Goal: Task Accomplishment & Management: Manage account settings

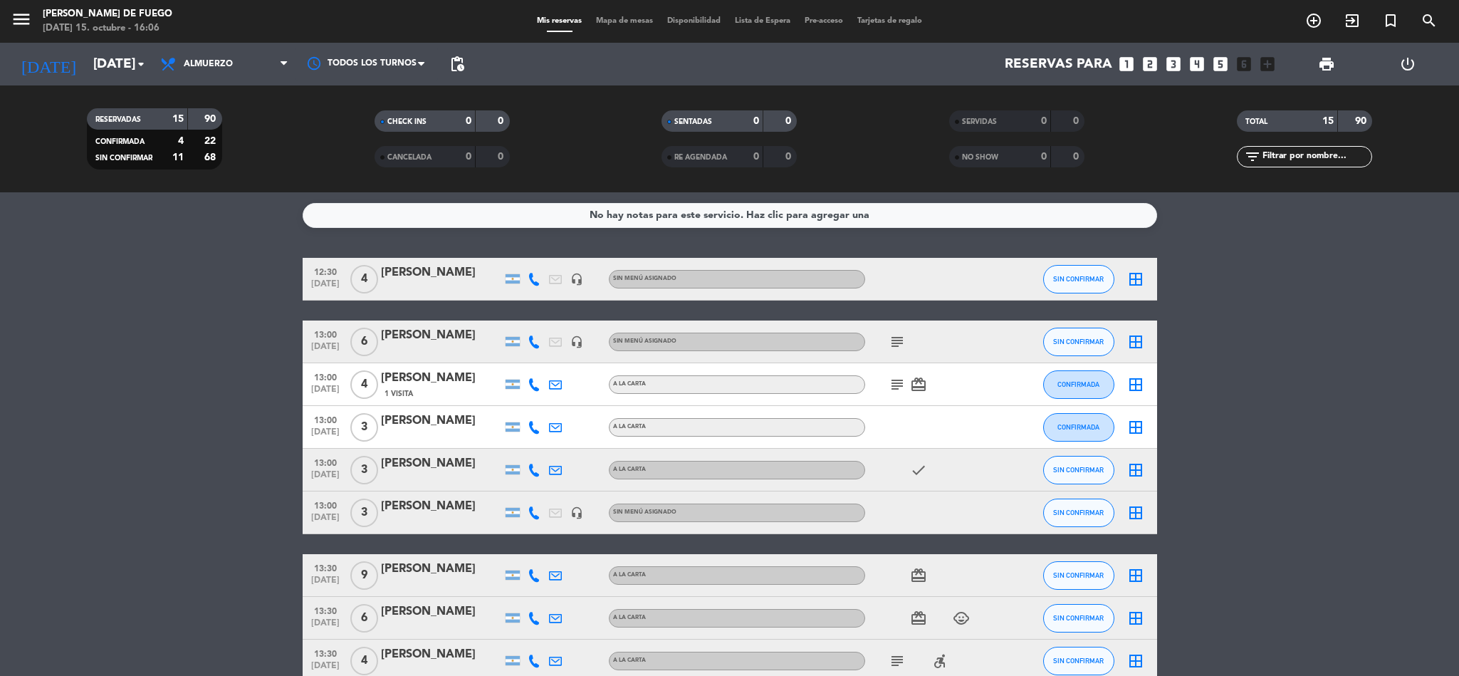
click at [874, 372] on div "subject card_giftcard" at bounding box center [929, 384] width 128 height 42
drag, startPoint x: 874, startPoint y: 372, endPoint x: 827, endPoint y: 506, distance: 142.5
click at [821, 504] on div "Sin menú asignado" at bounding box center [737, 512] width 256 height 19
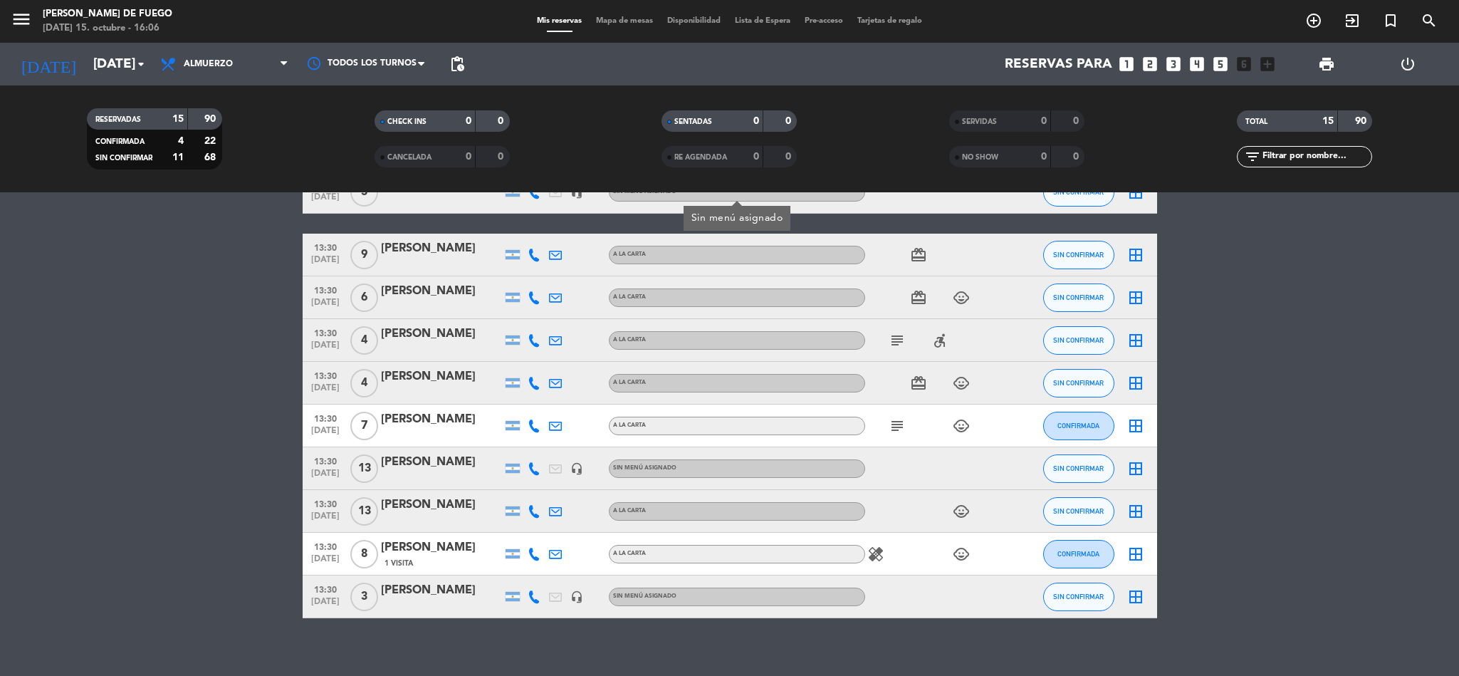
click at [857, 379] on div "A LA CARTA" at bounding box center [737, 383] width 256 height 19
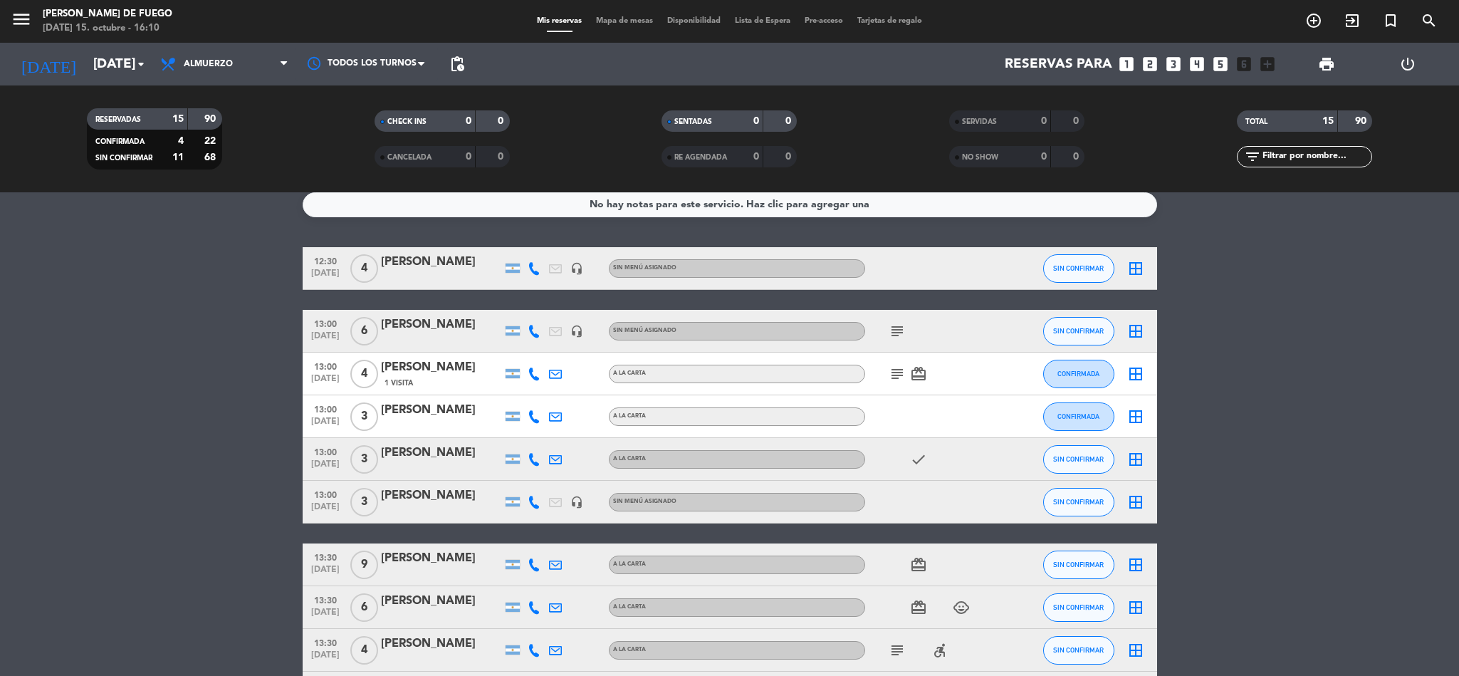
scroll to position [0, 0]
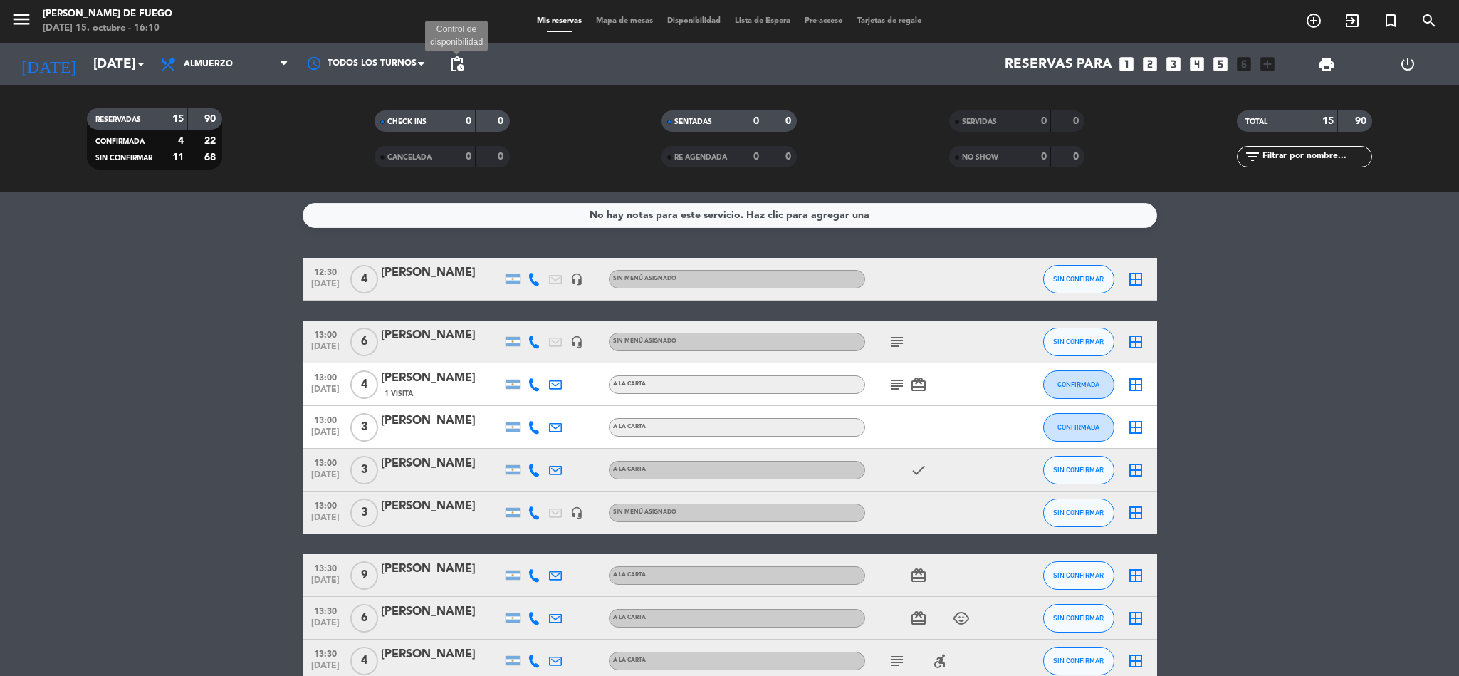
click at [459, 58] on span "pending_actions" at bounding box center [457, 64] width 17 height 17
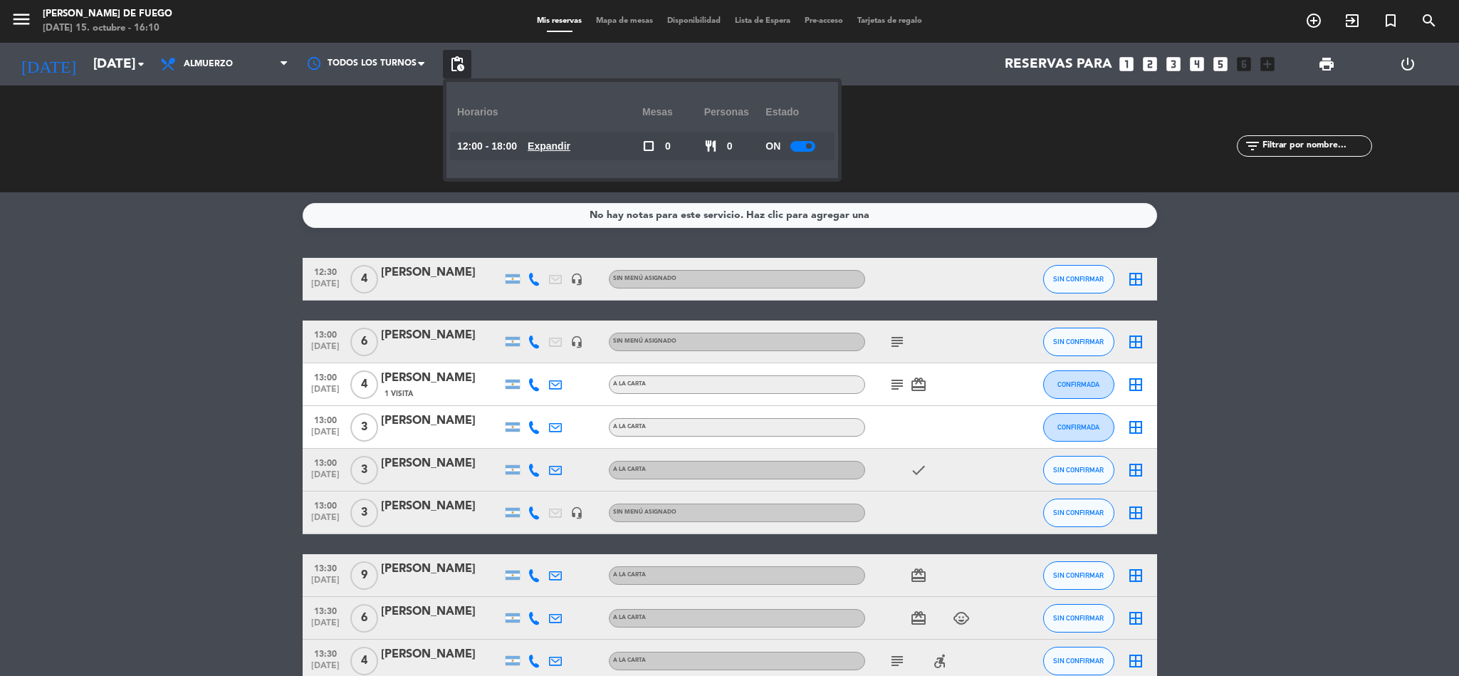
click at [1096, 150] on div "SERVIDAS 0 0 NO SHOW 0 0" at bounding box center [1017, 139] width 288 height 78
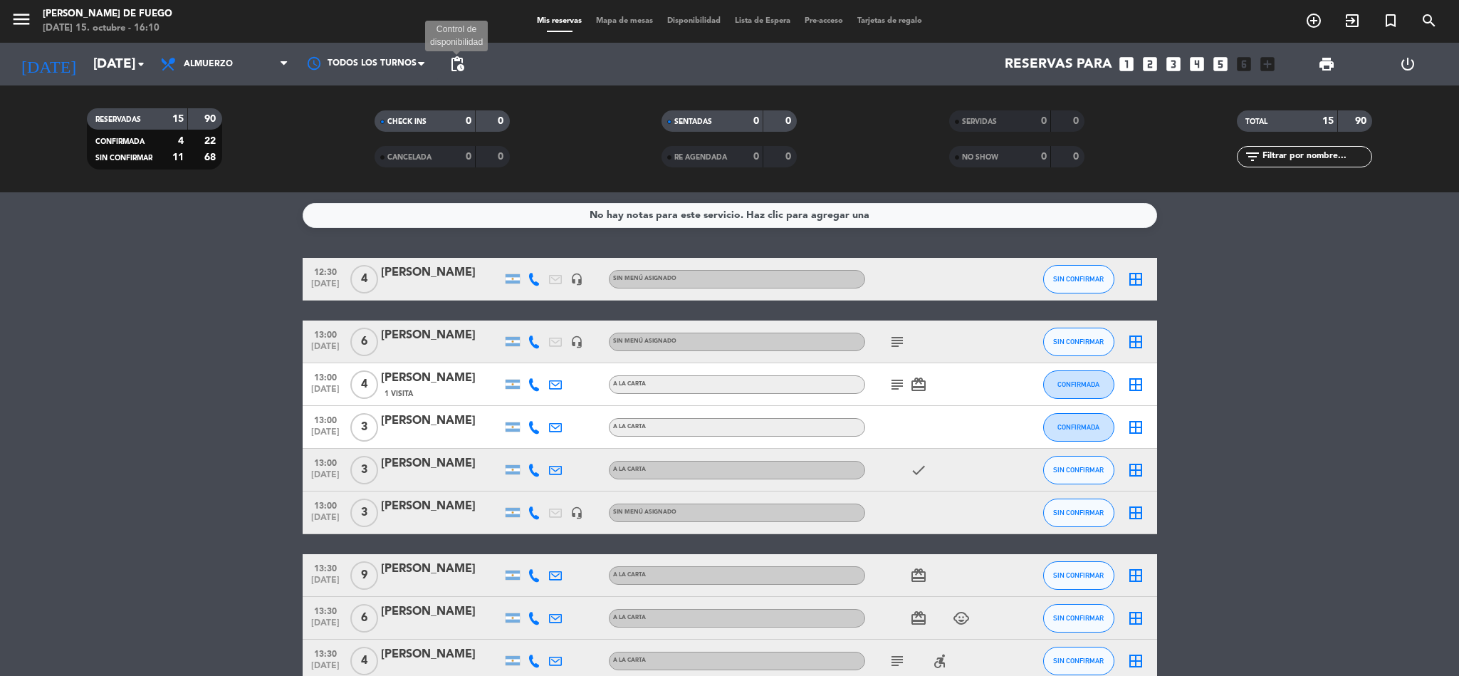
click at [460, 65] on span "pending_actions" at bounding box center [457, 64] width 17 height 17
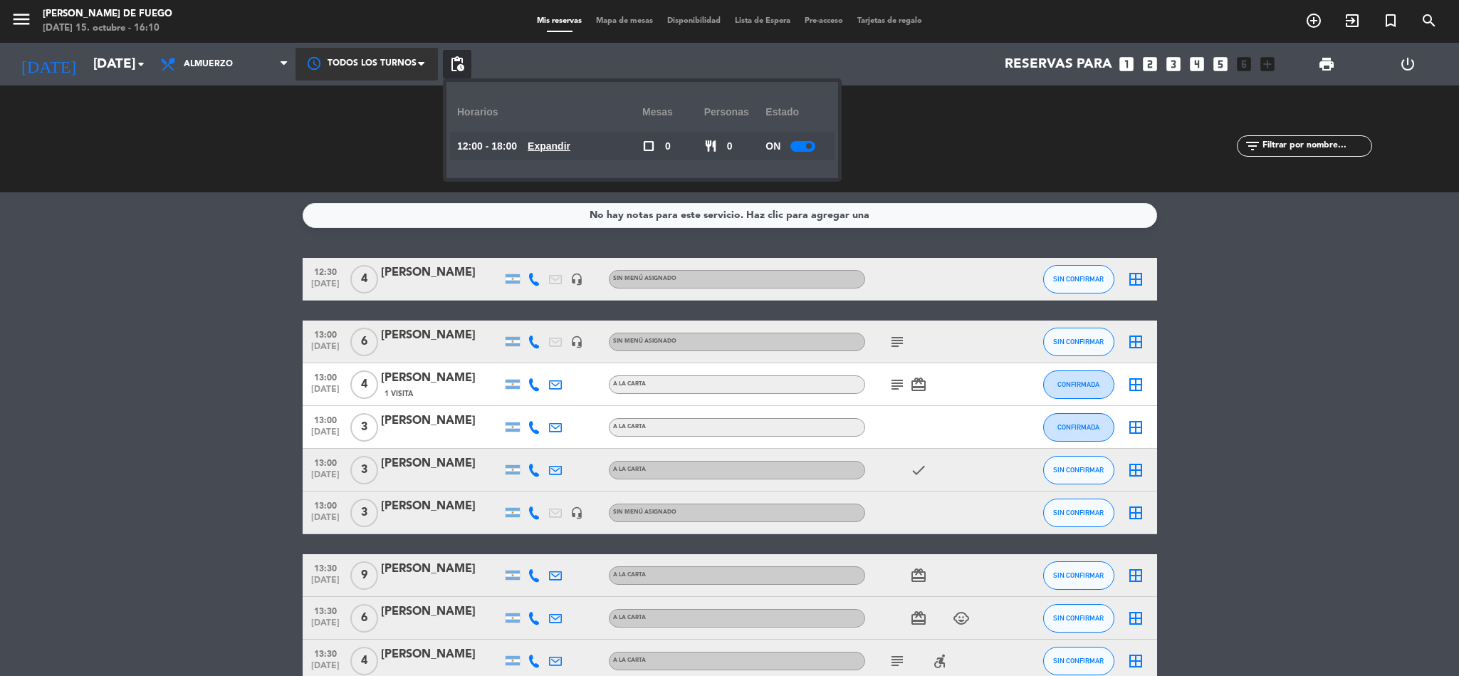
click at [411, 60] on div at bounding box center [366, 64] width 142 height 32
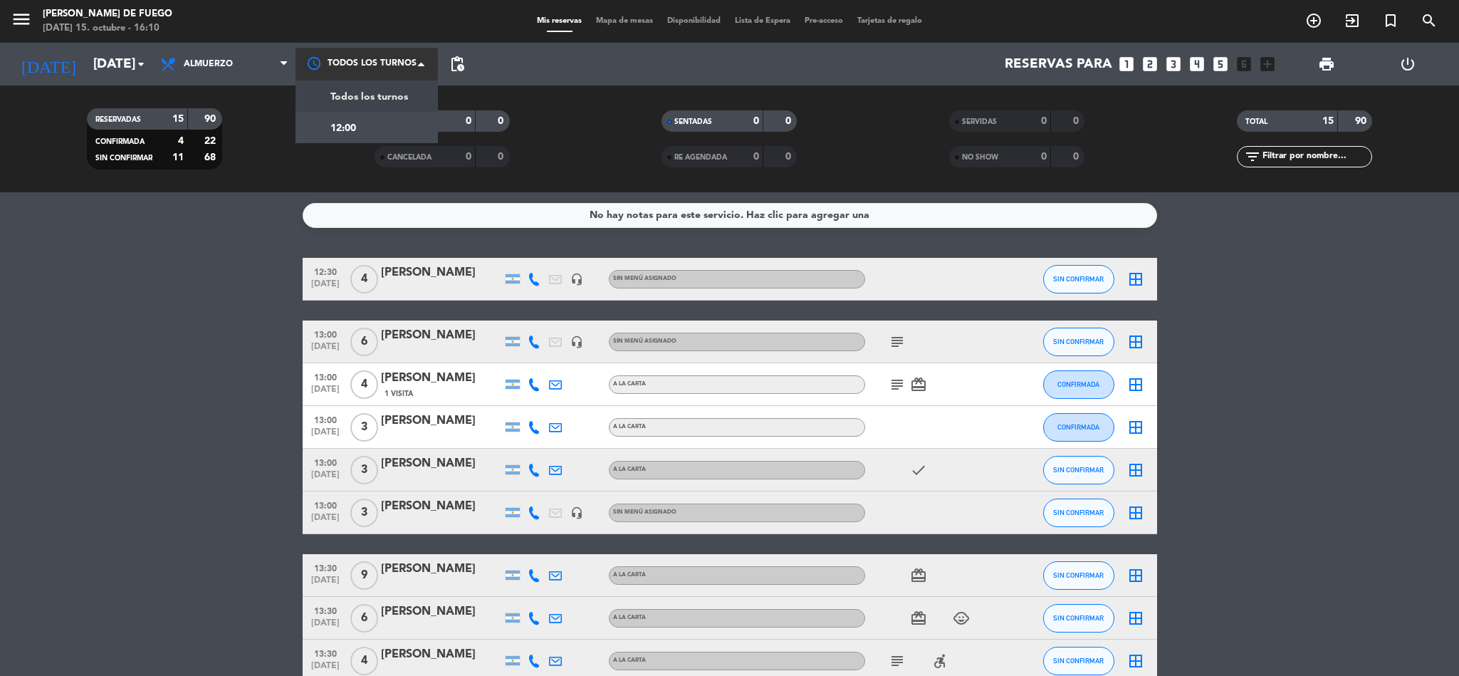
click at [397, 95] on span "Todos los turnos" at bounding box center [369, 97] width 78 height 16
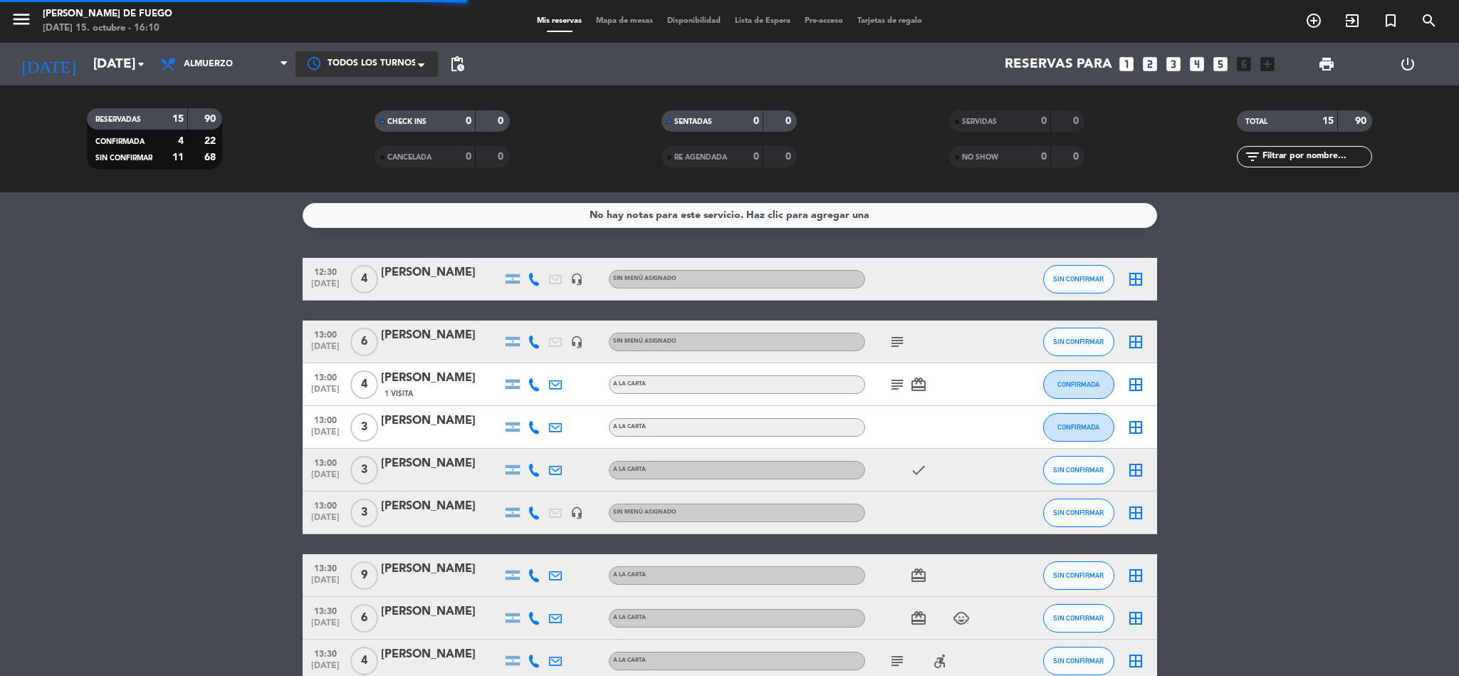
click at [419, 61] on span at bounding box center [425, 65] width 14 height 14
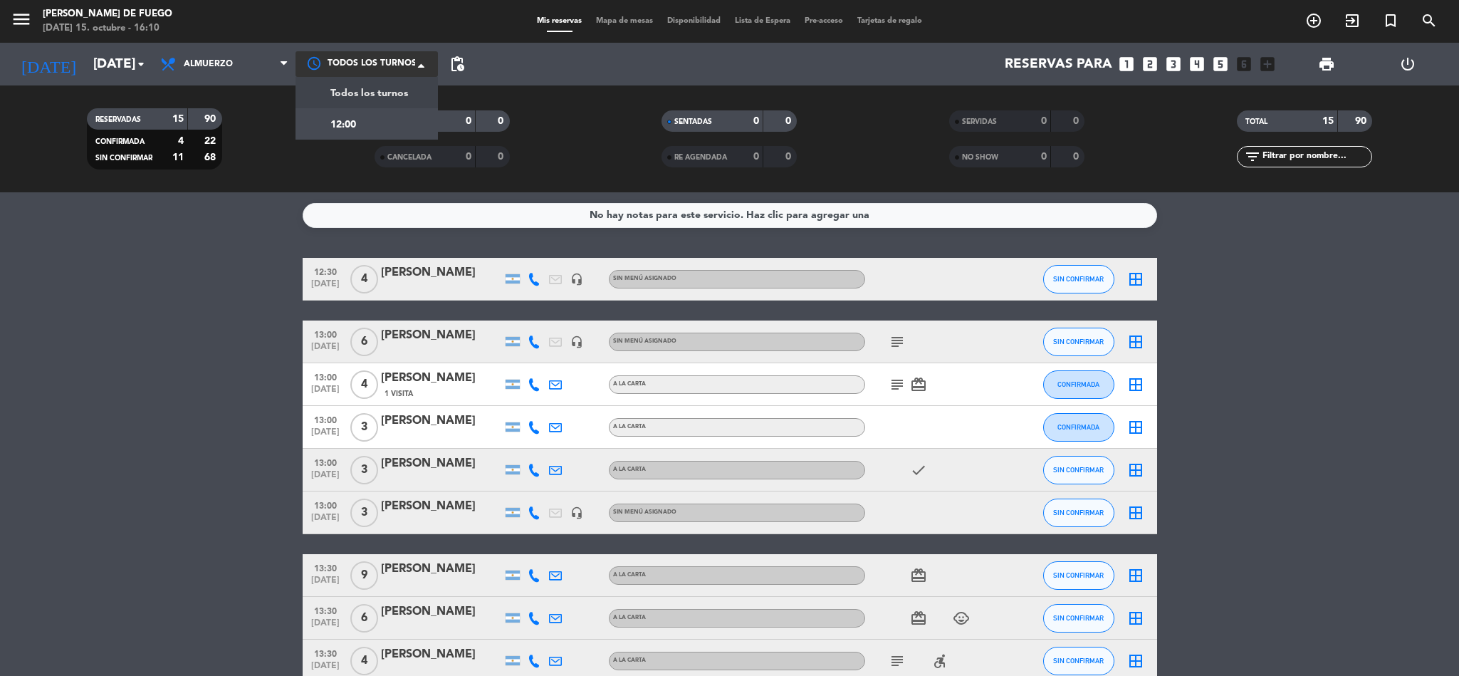
click at [389, 60] on span "Todos los turnos" at bounding box center [371, 64] width 89 height 14
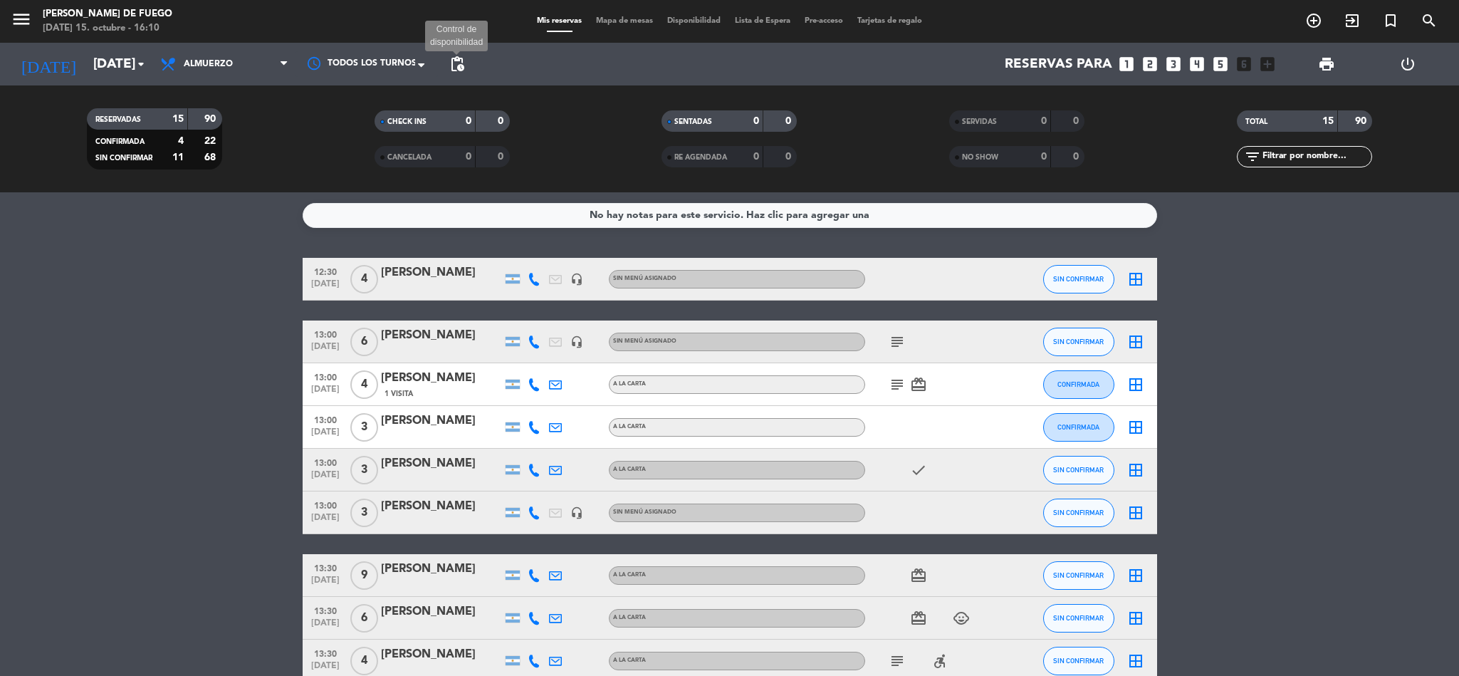
click at [455, 61] on span "pending_actions" at bounding box center [457, 64] width 17 height 17
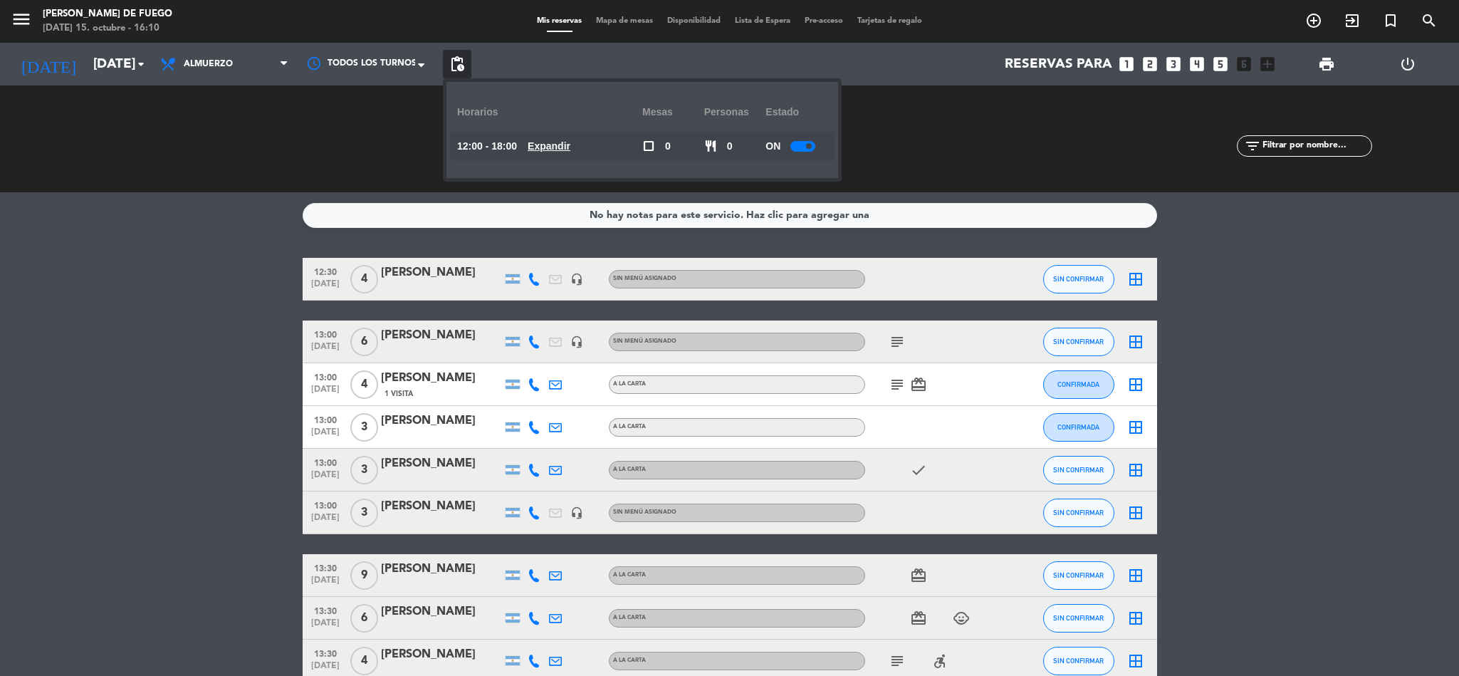
click at [552, 147] on u "Expandir" at bounding box center [549, 145] width 43 height 11
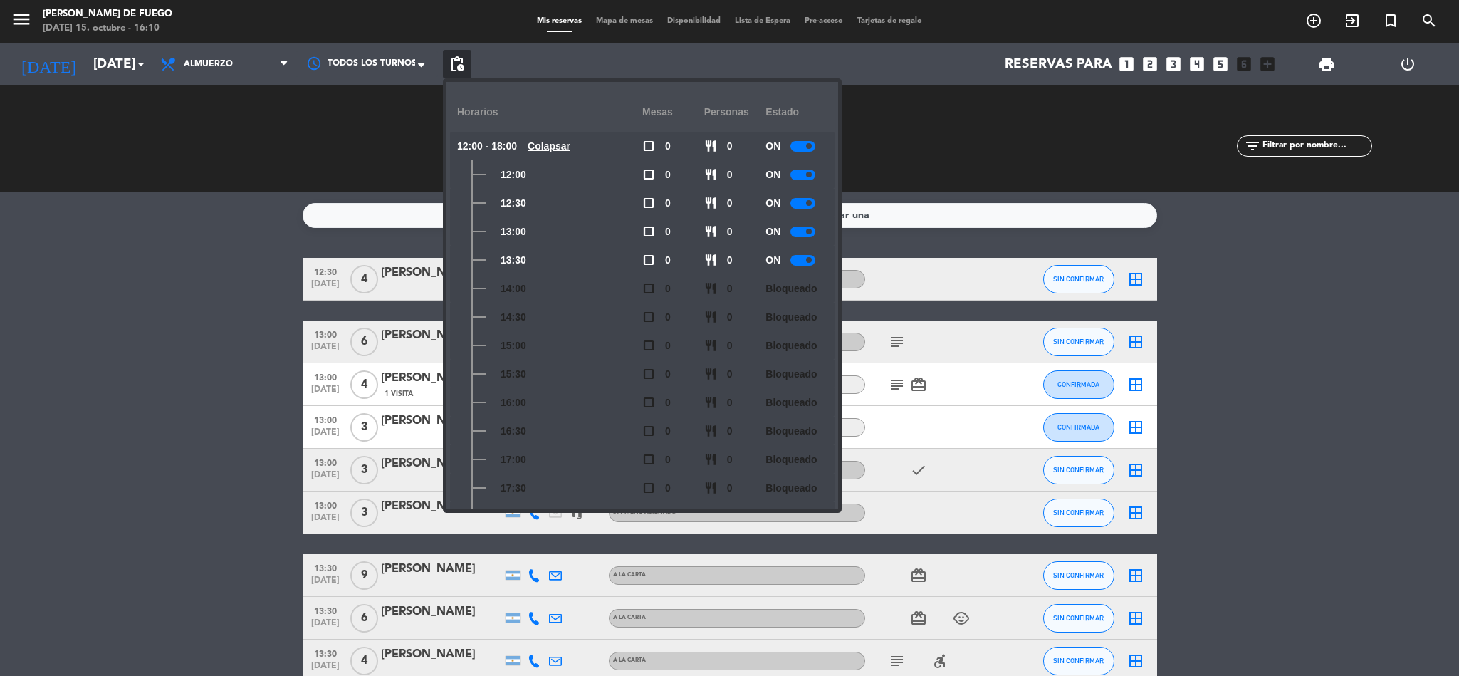
click at [805, 231] on div at bounding box center [802, 231] width 25 height 11
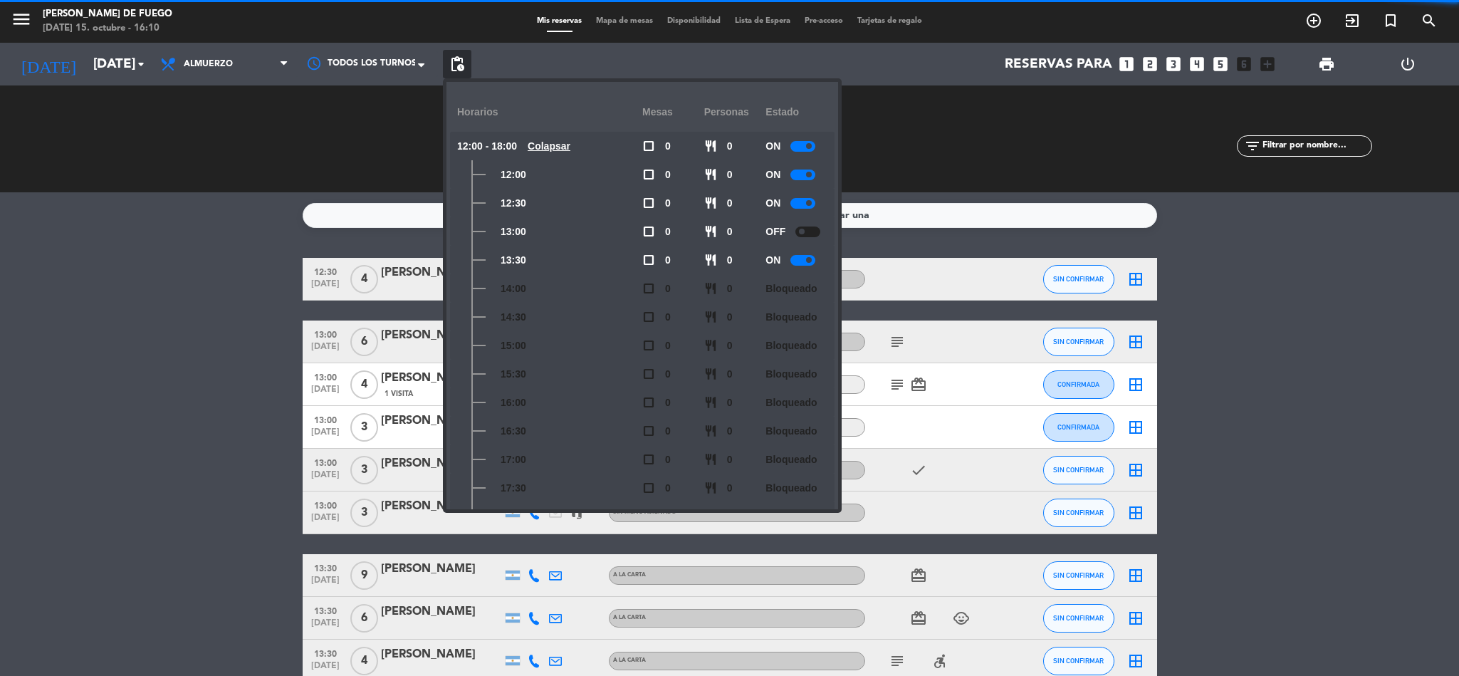
click at [800, 259] on div at bounding box center [802, 260] width 25 height 11
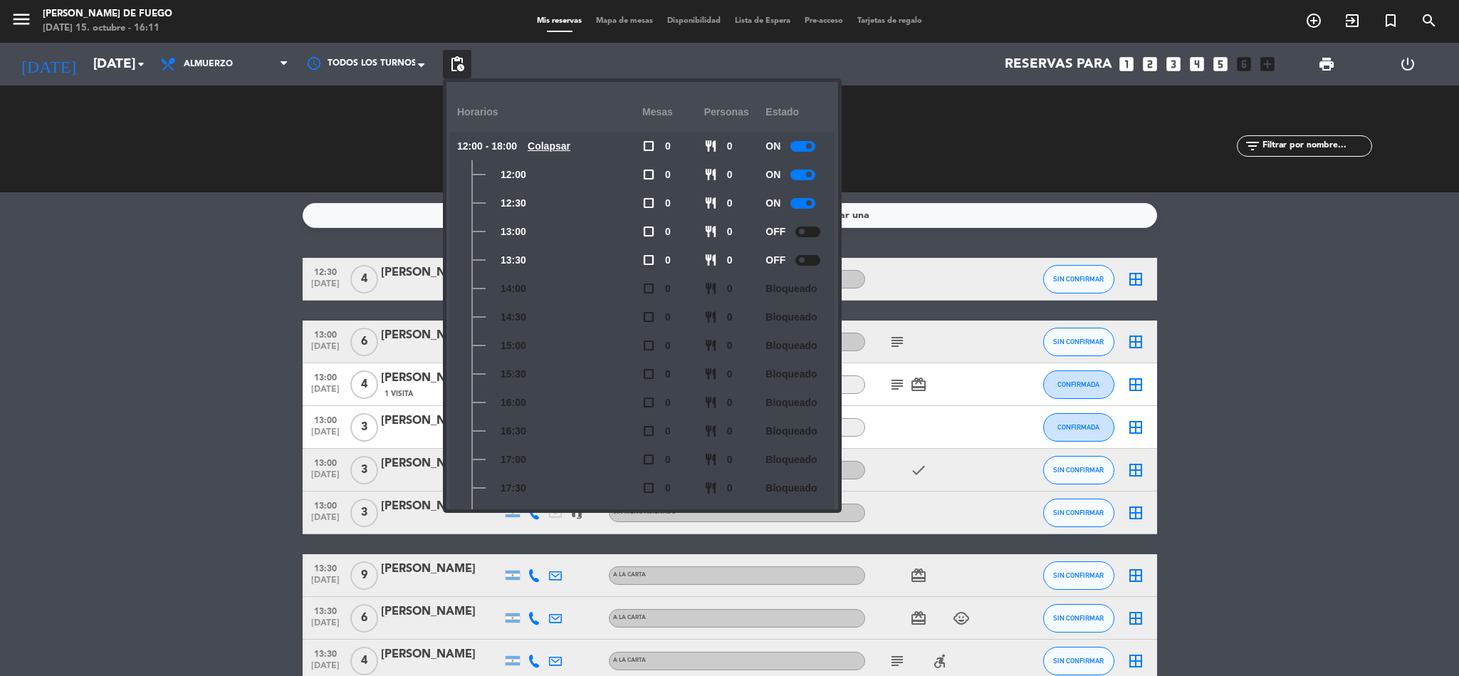
click at [804, 203] on div at bounding box center [802, 203] width 25 height 11
click at [982, 146] on div "SERVIDAS 0 0 NO SHOW 0 0" at bounding box center [1017, 139] width 288 height 78
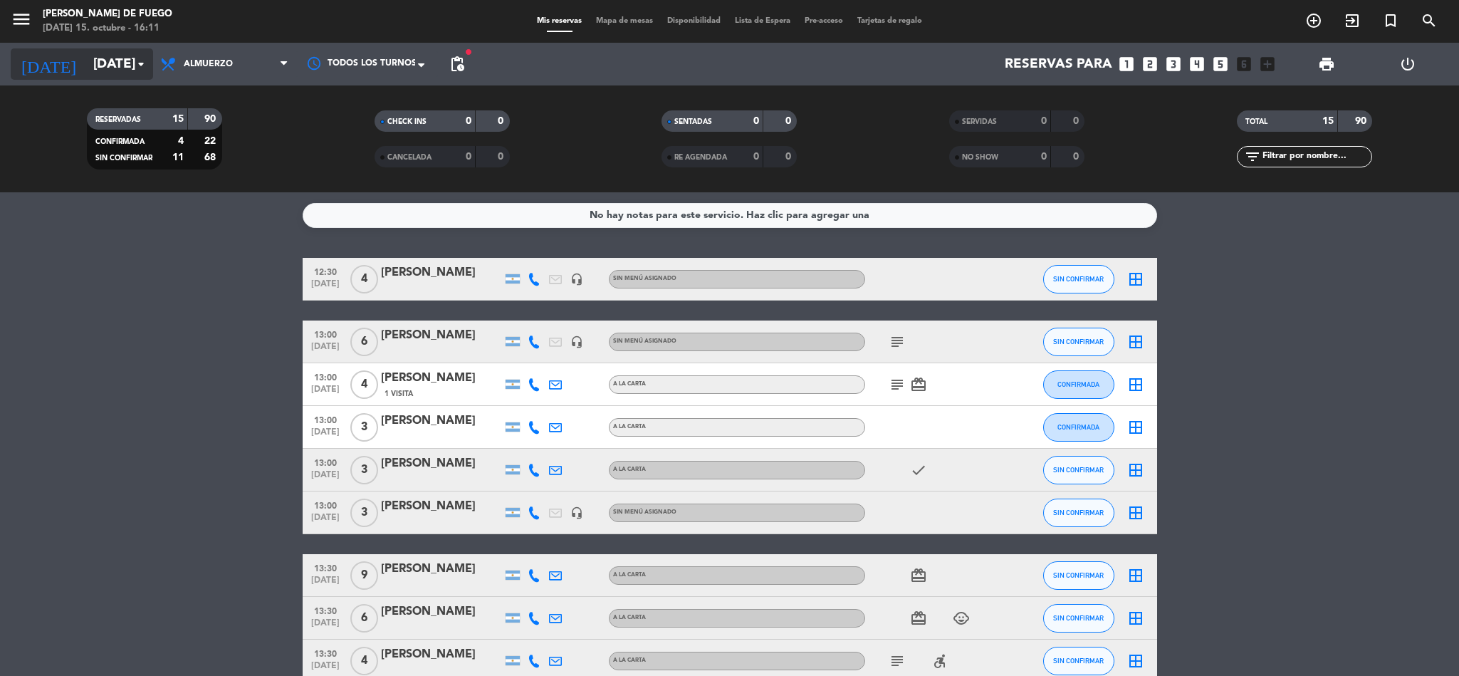
click at [128, 63] on input "[DATE]" at bounding box center [172, 64] width 172 height 30
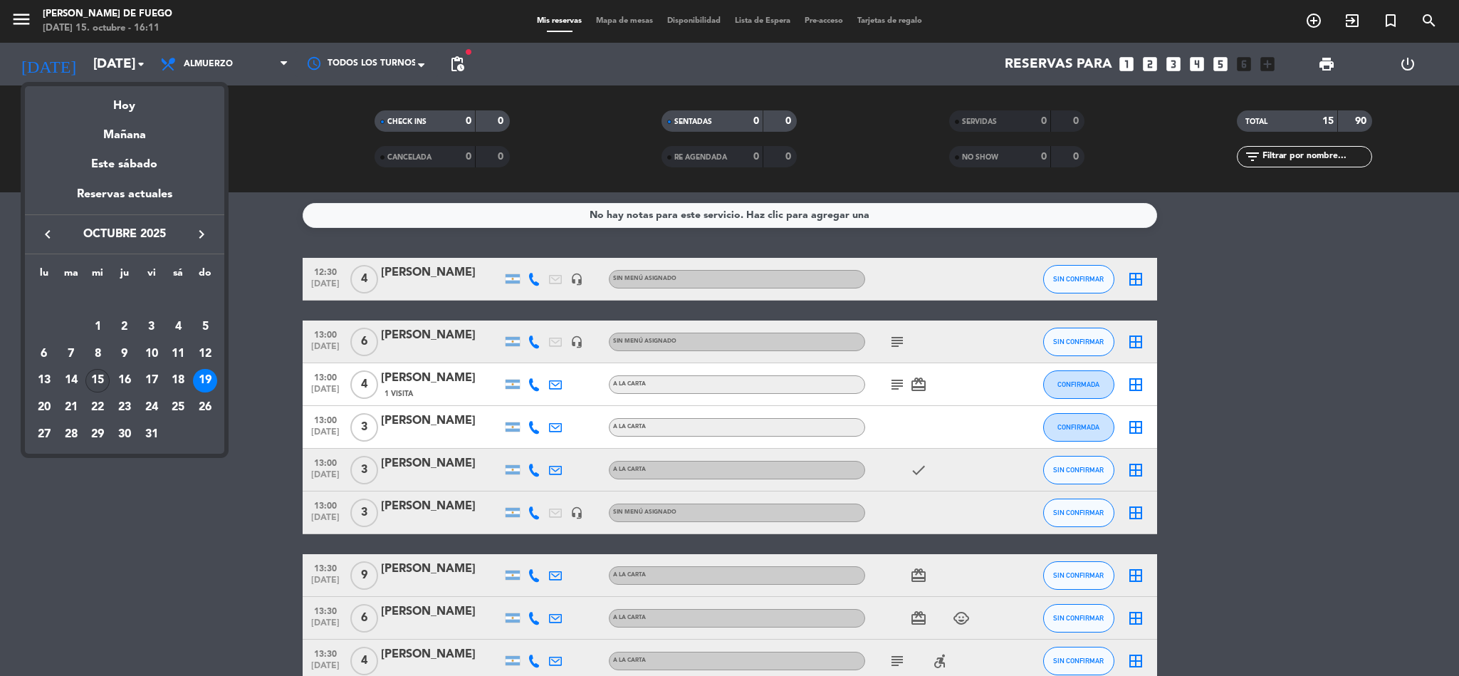
click at [105, 380] on div "15" at bounding box center [97, 381] width 24 height 24
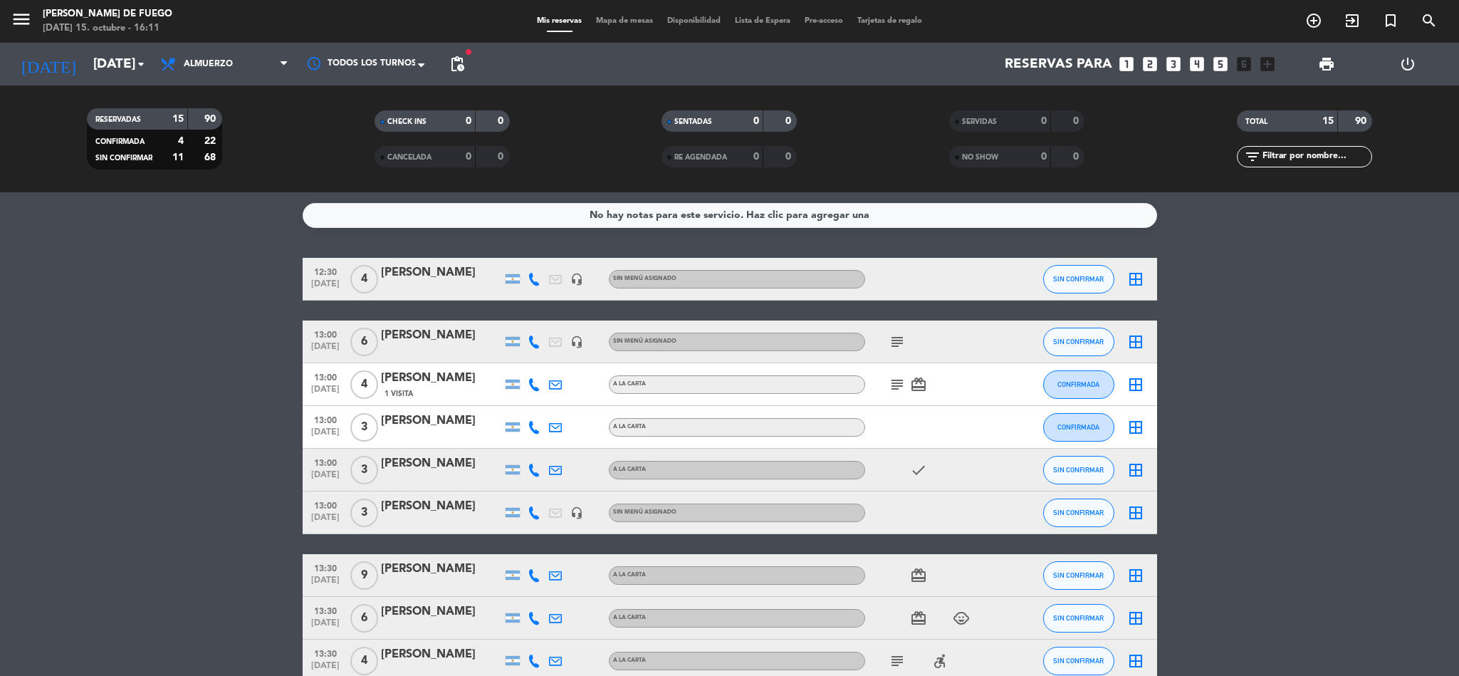
type input "[DATE]"
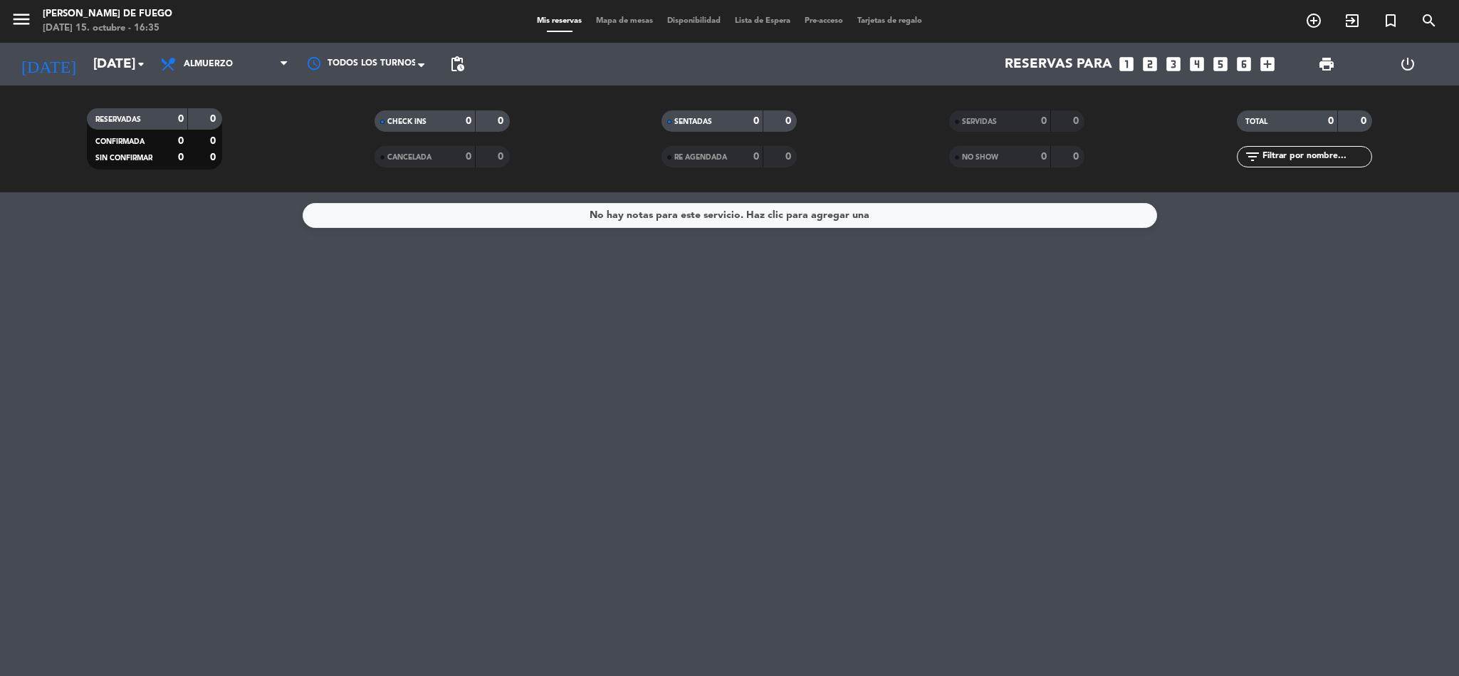
click at [1067, 321] on div "No hay notas para este servicio. Haz clic para agregar una" at bounding box center [729, 433] width 1459 height 483
